Goal: Check status

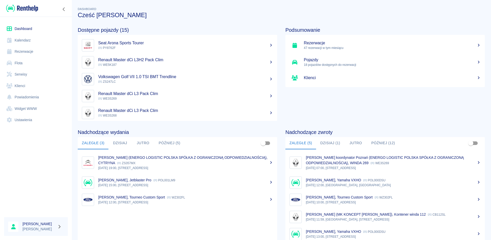
click at [19, 27] on link "Dashboard" at bounding box center [36, 29] width 64 height 12
click at [24, 54] on link "Rezerwacje" at bounding box center [36, 52] width 64 height 12
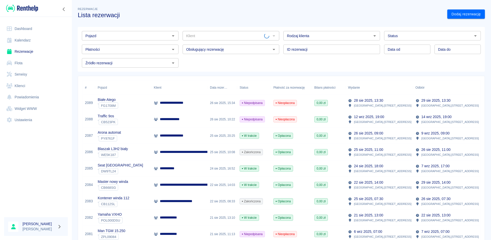
click at [19, 28] on link "Dashboard" at bounding box center [36, 29] width 64 height 12
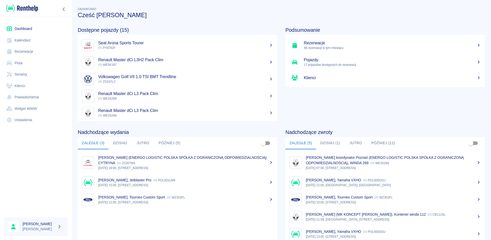
click at [119, 141] on button "Dzisiaj" at bounding box center [119, 143] width 23 height 12
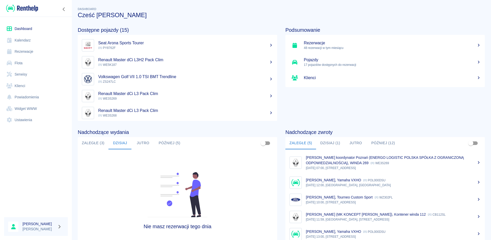
click at [149, 141] on button "Jutro" at bounding box center [142, 143] width 23 height 12
click at [166, 140] on button "Później (5)" at bounding box center [170, 143] width 30 height 12
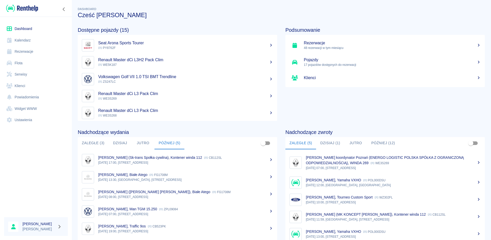
click at [327, 142] on button "Dzisiaj (1)" at bounding box center [330, 143] width 28 height 12
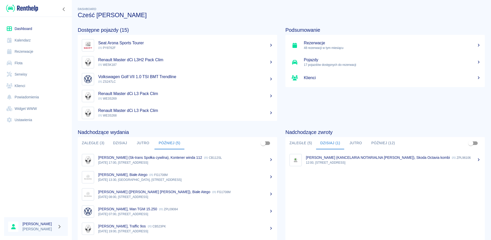
click at [352, 142] on button "Jutro" at bounding box center [355, 143] width 23 height 12
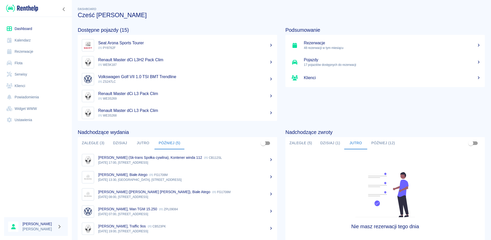
click at [367, 142] on button "Później (12)" at bounding box center [383, 143] width 32 height 12
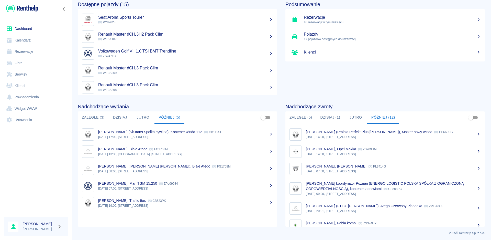
click at [38, 158] on div at bounding box center [36, 172] width 72 height 81
